Goal: Answer question/provide support: Share knowledge or assist other users

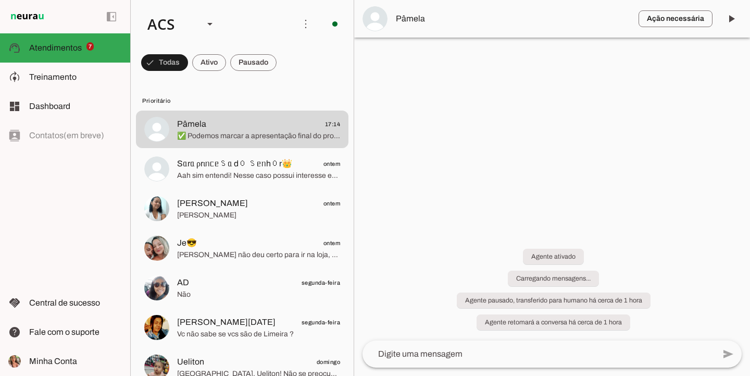
click at [211, 63] on span at bounding box center [209, 62] width 34 height 25
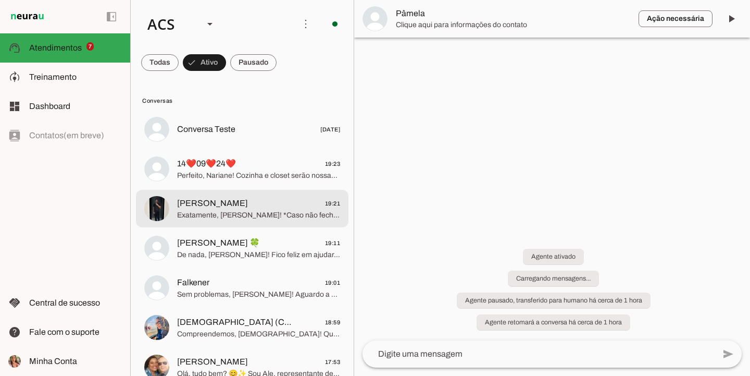
click at [235, 210] on span "Exatamente, Gabriel! *Caso não feche, não é cobrado nada*, o único compromisso …" at bounding box center [258, 215] width 163 height 10
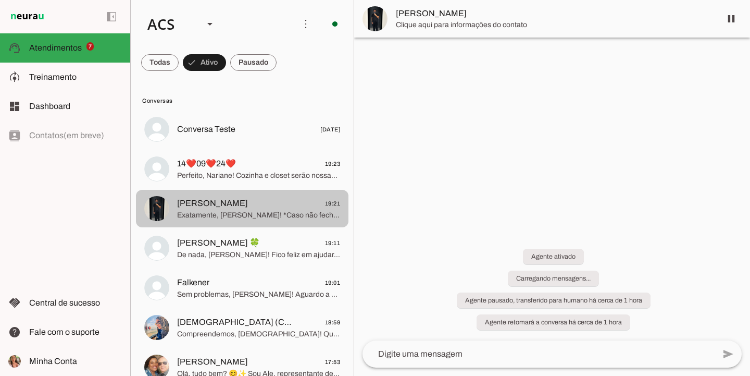
click at [174, 202] on md-item "Gabriel Hashimoto 19:21 Exatamente, Gabriel! *Caso não feche, não é cobrado nad…" at bounding box center [242, 209] width 213 height 38
